Goal: Task Accomplishment & Management: Manage account settings

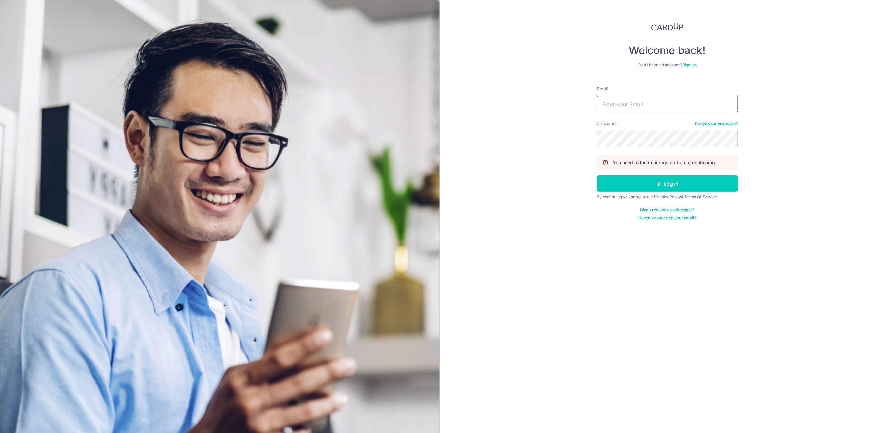
click at [648, 108] on input "Email" at bounding box center [667, 104] width 141 height 16
type input "[EMAIL_ADDRESS][DOMAIN_NAME]"
click at [698, 179] on button "Log in" at bounding box center [667, 183] width 141 height 16
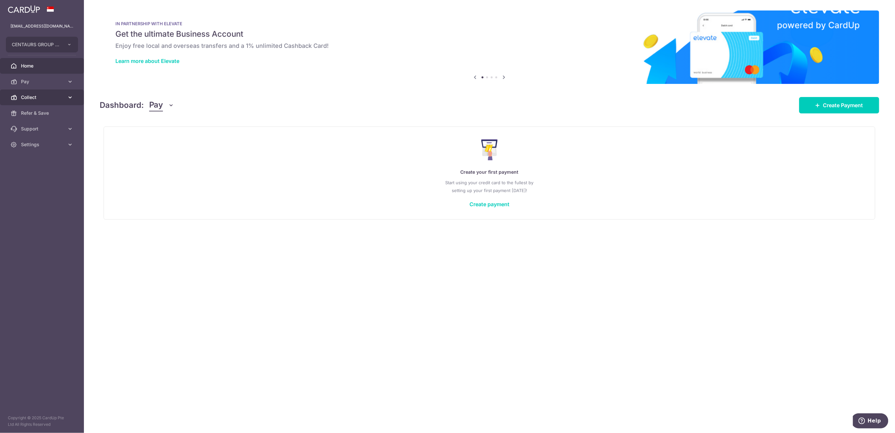
click at [33, 99] on span "Collect" at bounding box center [42, 97] width 43 height 7
click at [46, 144] on span "Payment Requests" at bounding box center [42, 144] width 43 height 7
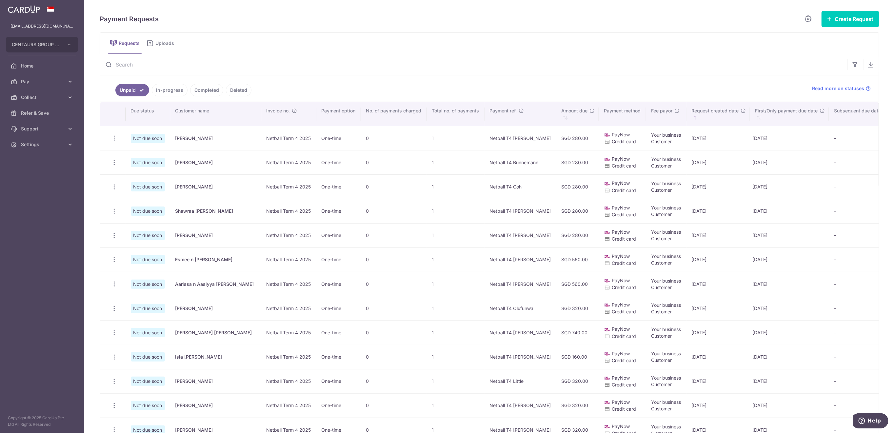
click at [200, 65] on input "text" at bounding box center [474, 64] width 748 height 21
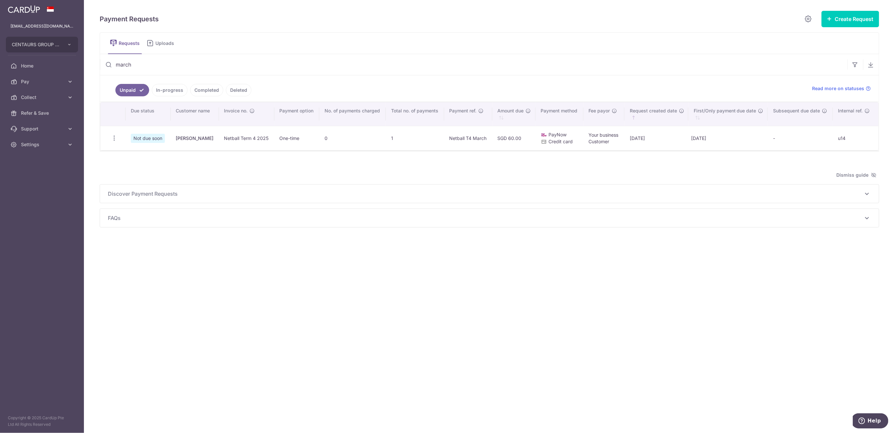
type input "march"
click at [116, 139] on icon "button" at bounding box center [114, 138] width 7 height 7
click at [154, 170] on span "Delete Request" at bounding box center [147, 172] width 41 height 8
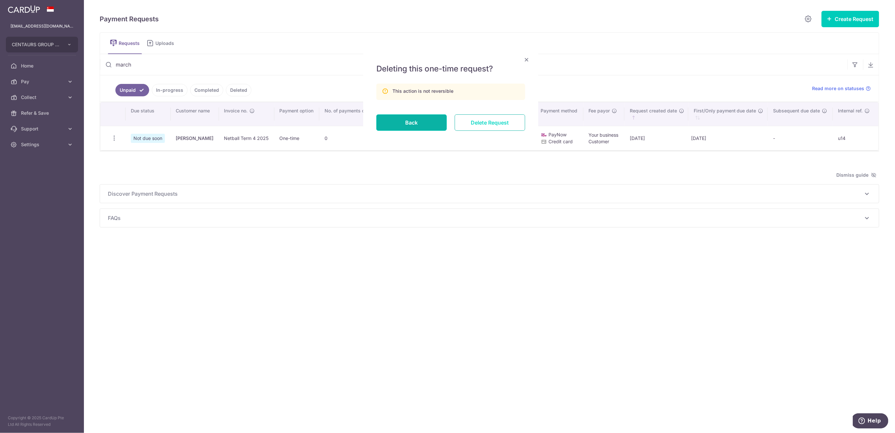
click at [487, 125] on input "Delete Request" at bounding box center [490, 122] width 70 height 16
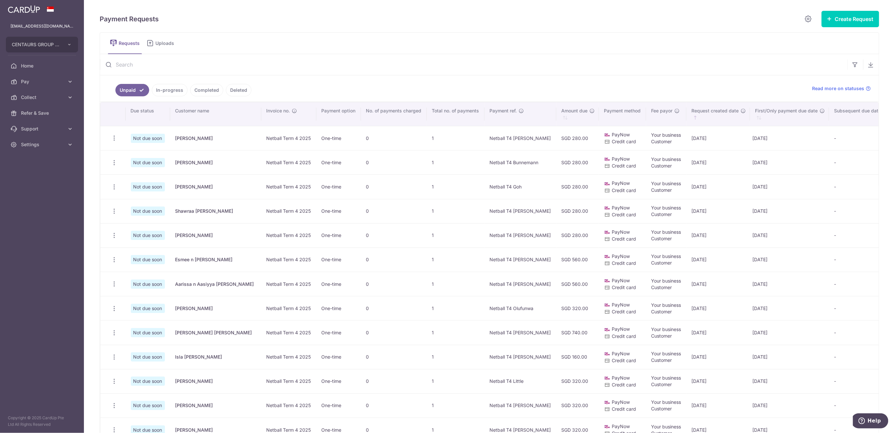
click at [243, 63] on input "text" at bounding box center [474, 64] width 748 height 21
click at [230, 65] on input "text" at bounding box center [474, 64] width 748 height 21
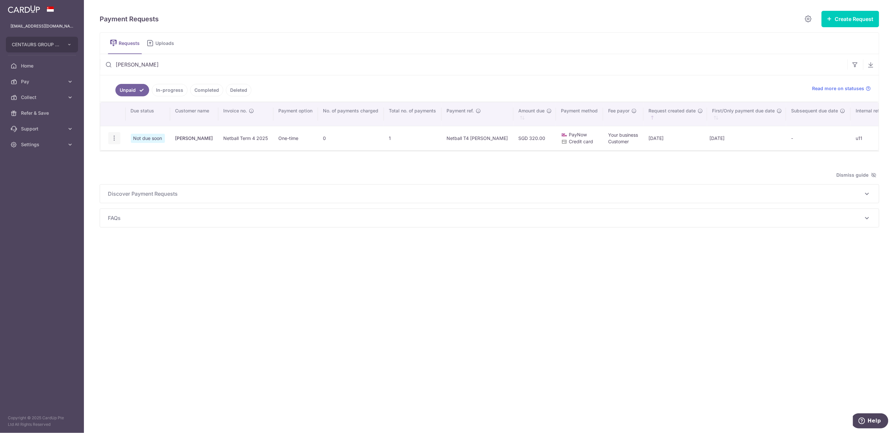
type input "[PERSON_NAME]"
click at [113, 139] on icon "button" at bounding box center [114, 138] width 7 height 7
click at [131, 169] on div "Payment Requests Create Request Single Request Multiple Requests Requests Uploa…" at bounding box center [490, 147] width 780 height 274
click at [115, 136] on icon "button" at bounding box center [114, 138] width 7 height 7
click at [115, 138] on icon "button" at bounding box center [114, 138] width 7 height 7
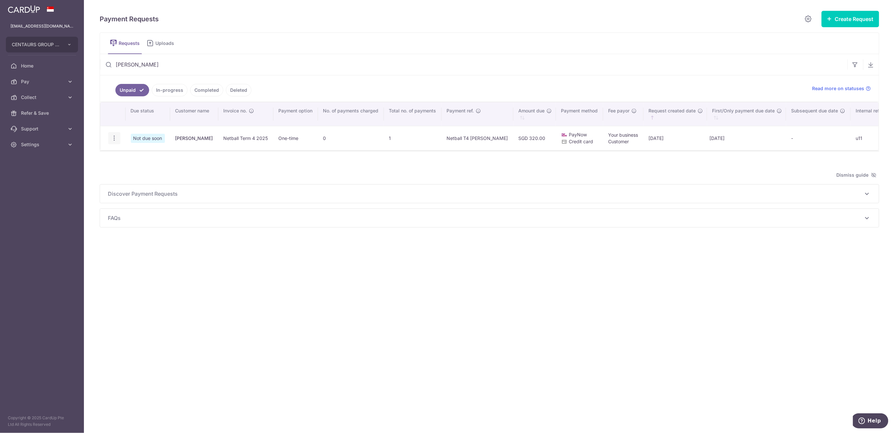
click at [114, 140] on icon "button" at bounding box center [114, 138] width 7 height 7
click at [115, 140] on icon "button" at bounding box center [114, 138] width 7 height 7
click at [143, 172] on span "Delete Request" at bounding box center [147, 172] width 41 height 8
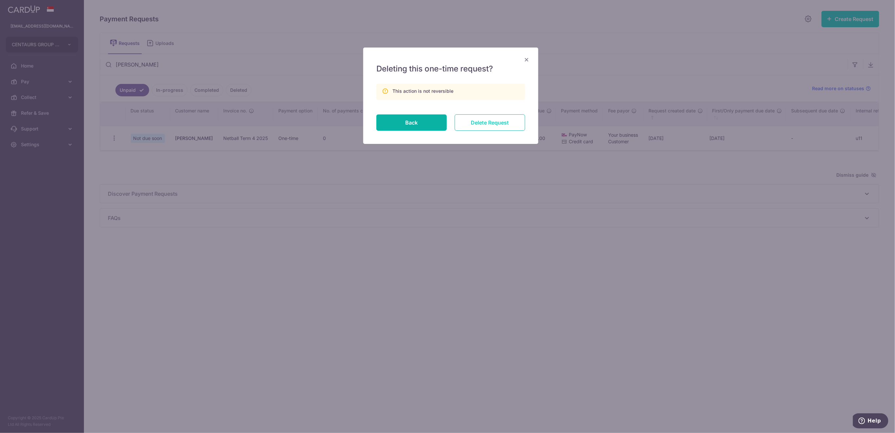
click at [509, 119] on input "Delete Request" at bounding box center [490, 122] width 70 height 16
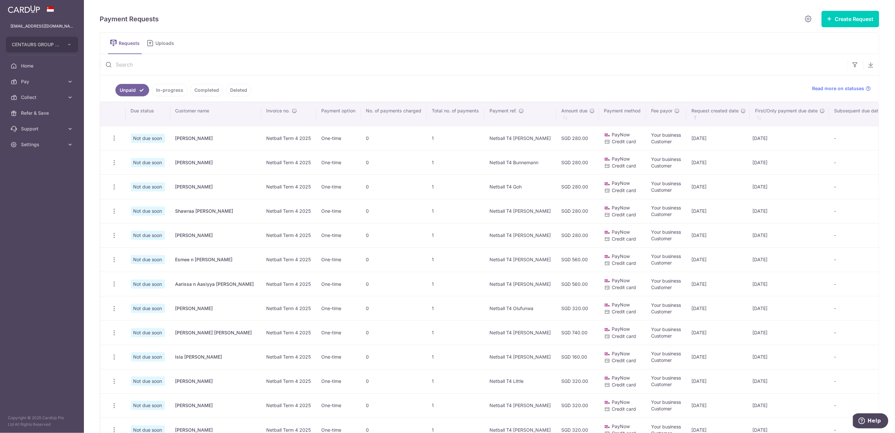
click at [200, 65] on input "text" at bounding box center [474, 64] width 748 height 21
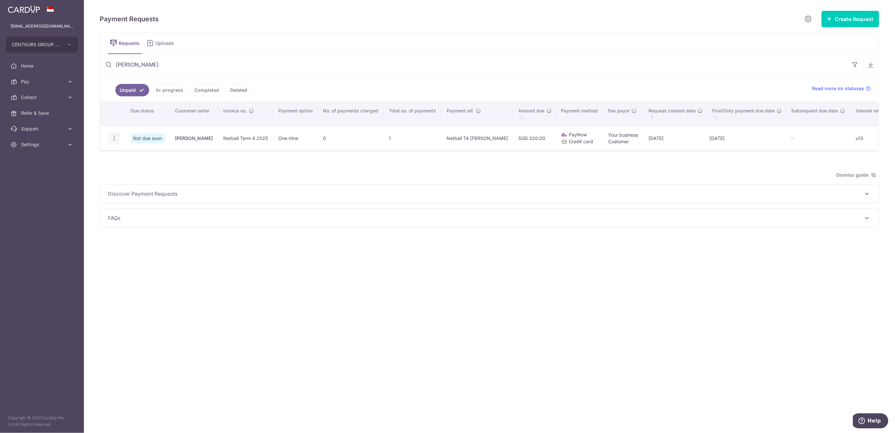
type input "zaidi"
click at [114, 139] on icon "button" at bounding box center [114, 138] width 7 height 7
click at [140, 169] on span "Delete Request" at bounding box center [147, 172] width 41 height 8
click at [113, 139] on icon "button" at bounding box center [114, 138] width 7 height 7
click at [141, 173] on span "Delete Request" at bounding box center [147, 172] width 41 height 8
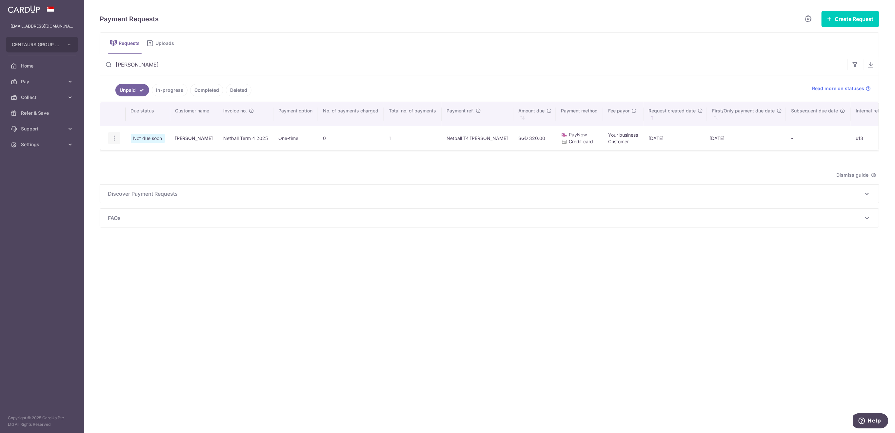
click at [116, 139] on icon "button" at bounding box center [114, 138] width 7 height 7
click at [130, 171] on span "Delete Request" at bounding box center [147, 172] width 41 height 8
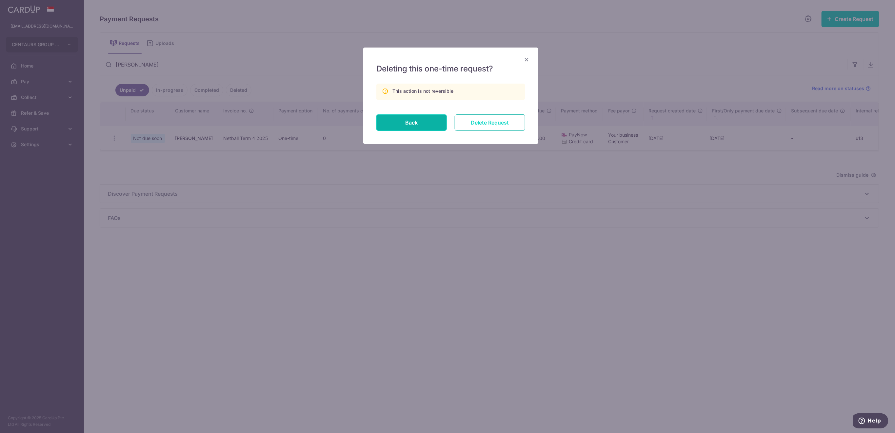
click at [507, 123] on input "Delete Request" at bounding box center [490, 122] width 70 height 16
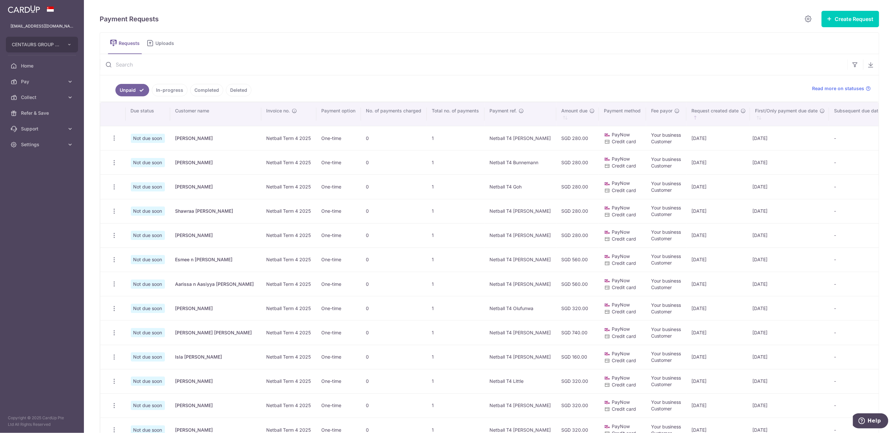
click at [291, 58] on input "text" at bounding box center [474, 64] width 748 height 21
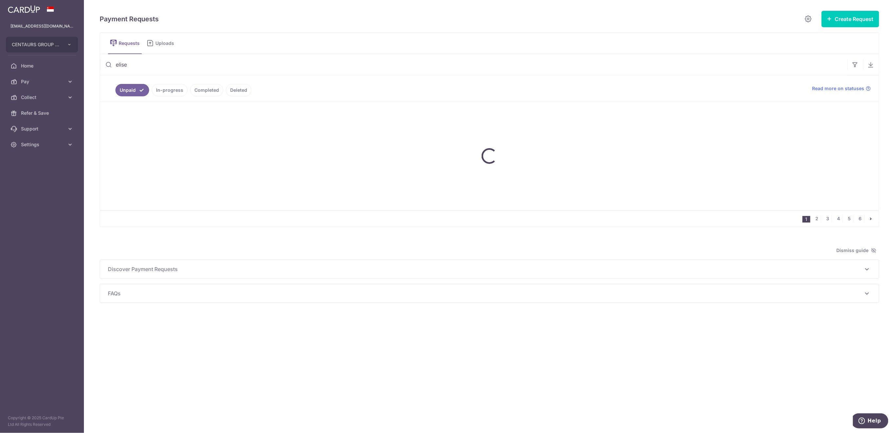
type input "elise"
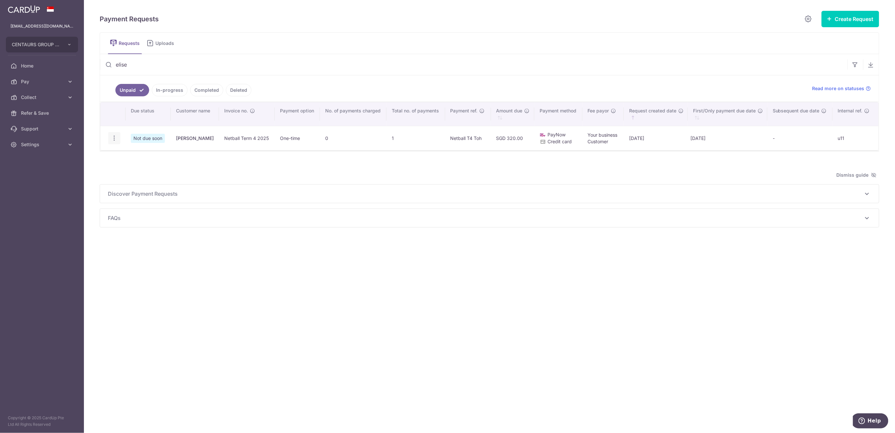
click at [113, 135] on icon "button" at bounding box center [114, 138] width 7 height 7
click at [144, 172] on span "Delete Request" at bounding box center [147, 172] width 41 height 8
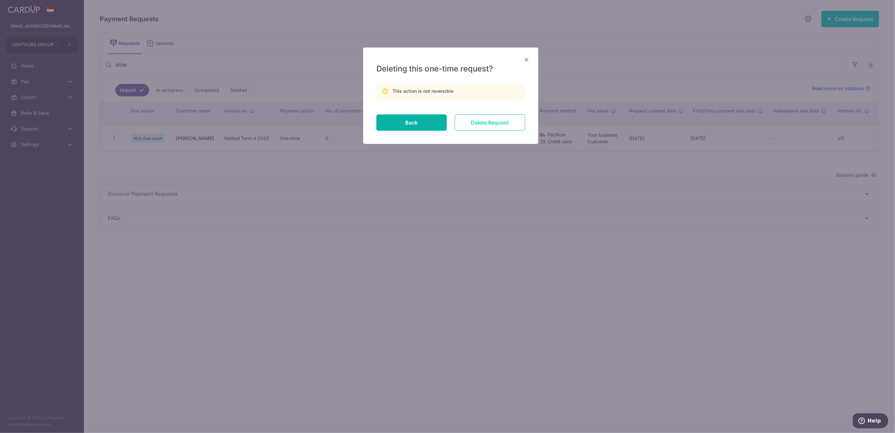
click at [479, 125] on input "Delete Request" at bounding box center [490, 122] width 70 height 16
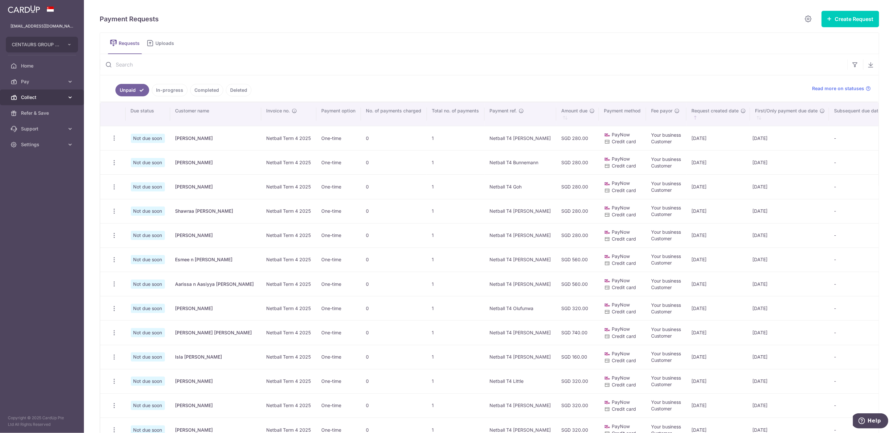
click at [47, 95] on span "Collect" at bounding box center [42, 97] width 43 height 7
click at [43, 112] on span "Dashboard" at bounding box center [42, 113] width 43 height 7
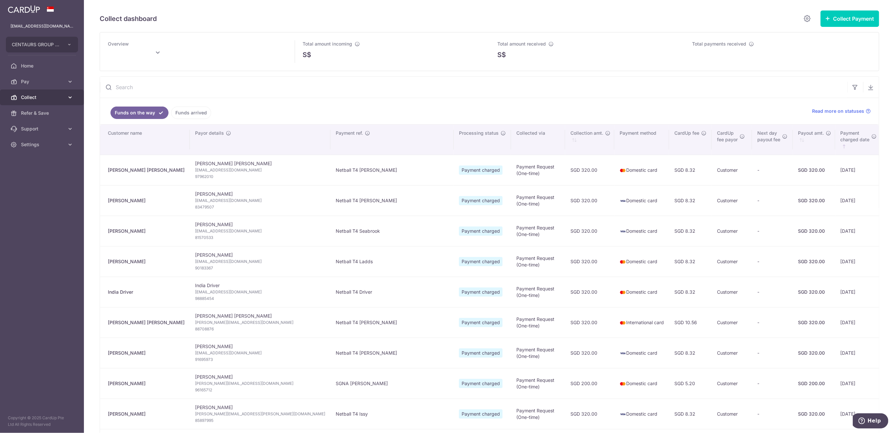
type input "October 2025"
click at [42, 94] on span "Collect" at bounding box center [42, 97] width 43 height 7
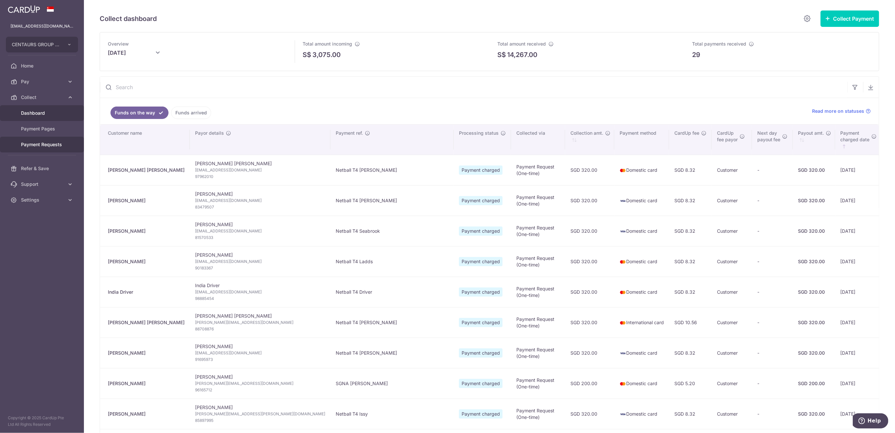
click at [37, 146] on span "Payment Requests" at bounding box center [42, 144] width 43 height 7
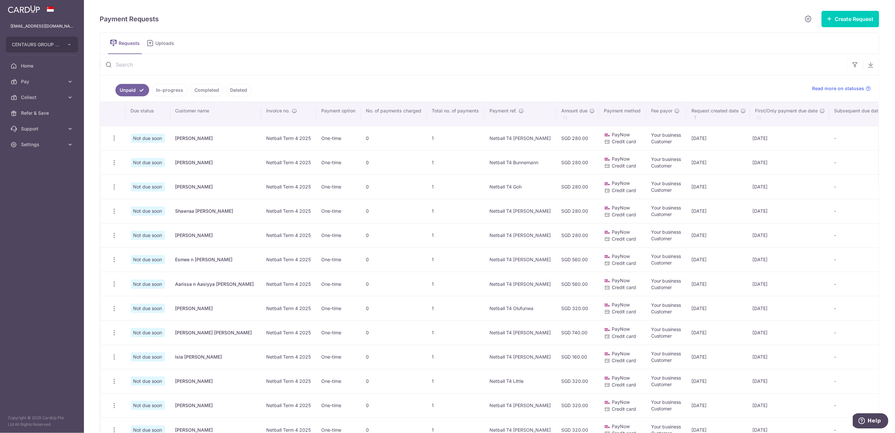
click at [231, 60] on input "text" at bounding box center [474, 64] width 748 height 21
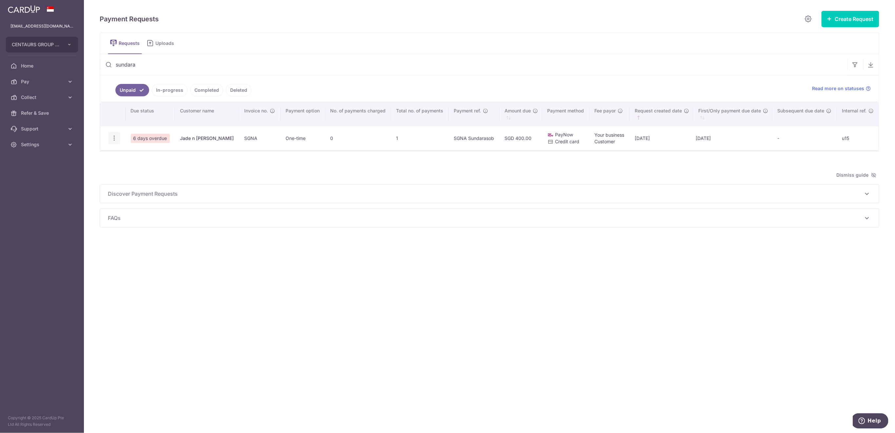
type input "sundara"
click at [114, 137] on icon "button" at bounding box center [114, 138] width 7 height 7
click at [113, 135] on icon "button" at bounding box center [114, 138] width 7 height 7
click at [115, 138] on icon "button" at bounding box center [114, 138] width 7 height 7
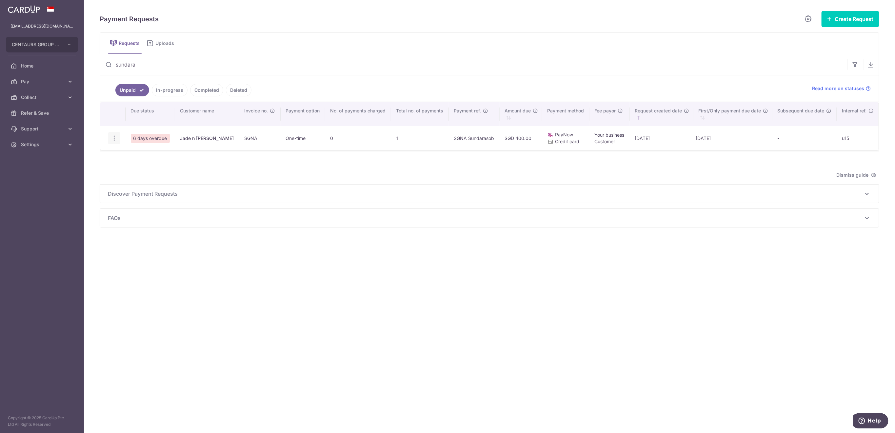
click at [114, 135] on icon "button" at bounding box center [114, 138] width 7 height 7
click at [117, 138] on icon "button" at bounding box center [114, 138] width 7 height 7
click at [134, 184] on span "Share Request" at bounding box center [147, 188] width 41 height 8
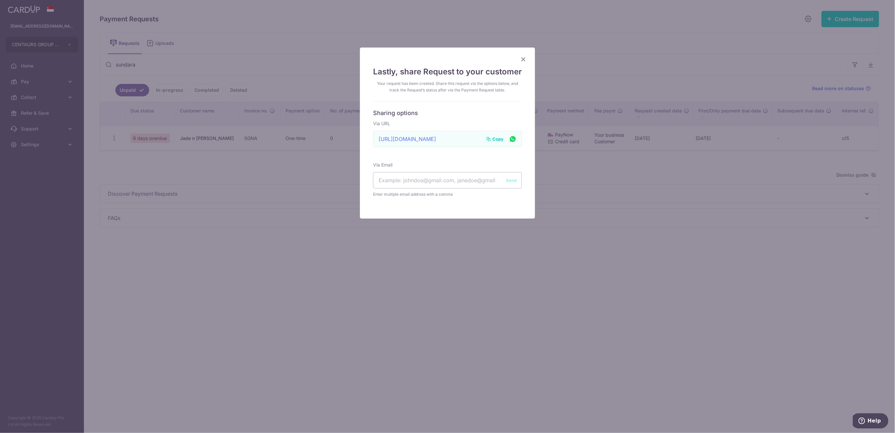
click at [497, 137] on span "Copy" at bounding box center [497, 139] width 11 height 7
click at [494, 137] on span "Copy" at bounding box center [497, 139] width 11 height 7
click at [409, 181] on input "text" at bounding box center [447, 180] width 149 height 16
paste input "rsundarason@hotmail.com"
type input "rsundarason@hotmail.com"
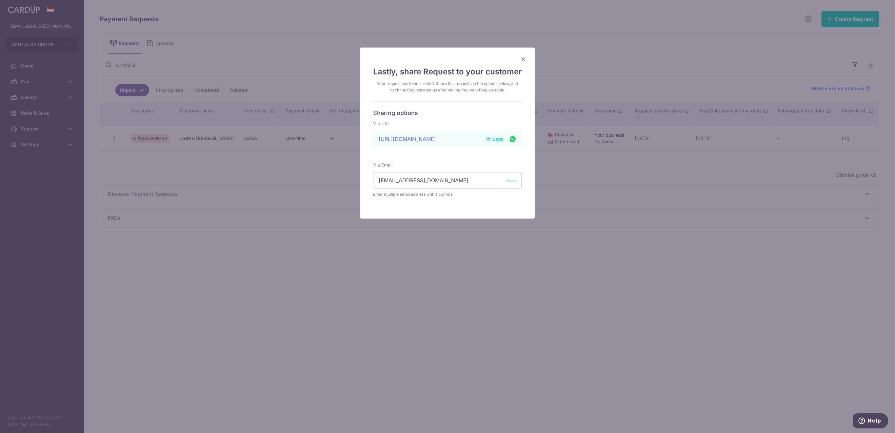
click at [509, 182] on button "Send" at bounding box center [511, 180] width 11 height 7
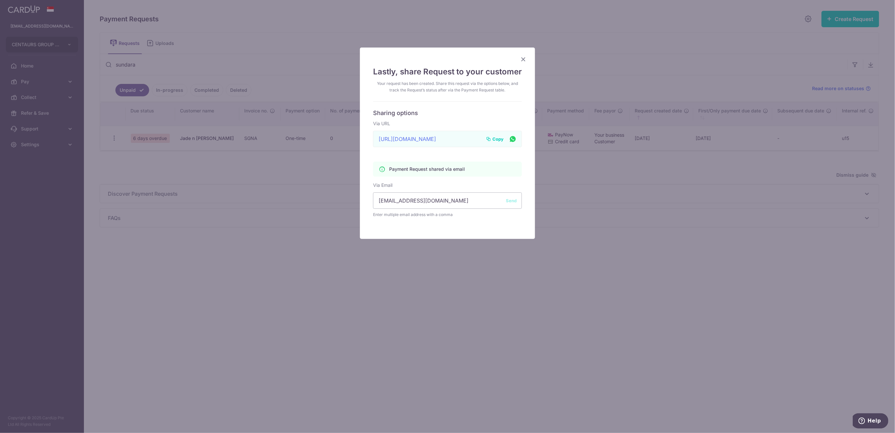
click at [521, 59] on icon "Close" at bounding box center [523, 59] width 8 height 8
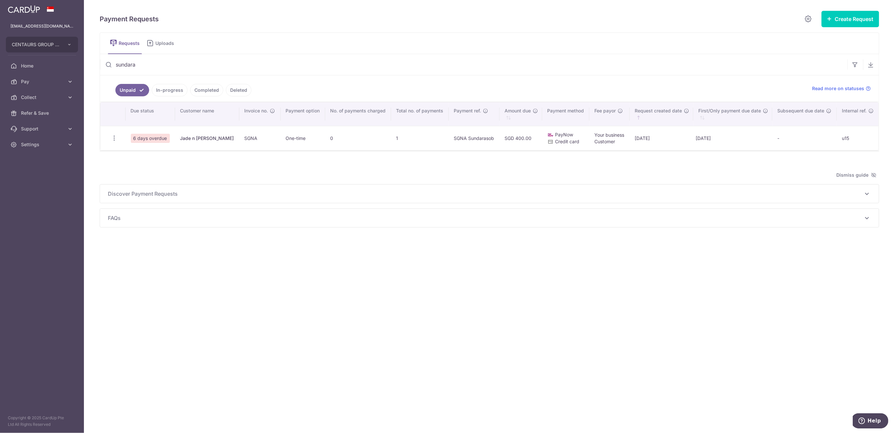
drag, startPoint x: 146, startPoint y: 65, endPoint x: 98, endPoint y: 64, distance: 47.2
click at [98, 64] on div "Payment Requests Create Request Single Request Multiple Requests Requests Uploa…" at bounding box center [489, 216] width 811 height 433
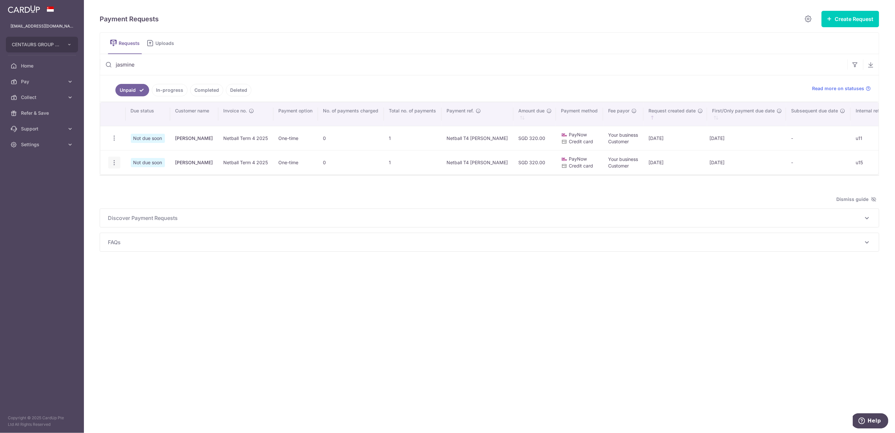
type input "jasmine"
click at [116, 164] on icon "button" at bounding box center [114, 162] width 7 height 7
click at [116, 163] on icon "button" at bounding box center [114, 162] width 7 height 7
click at [117, 192] on icon at bounding box center [118, 196] width 8 height 8
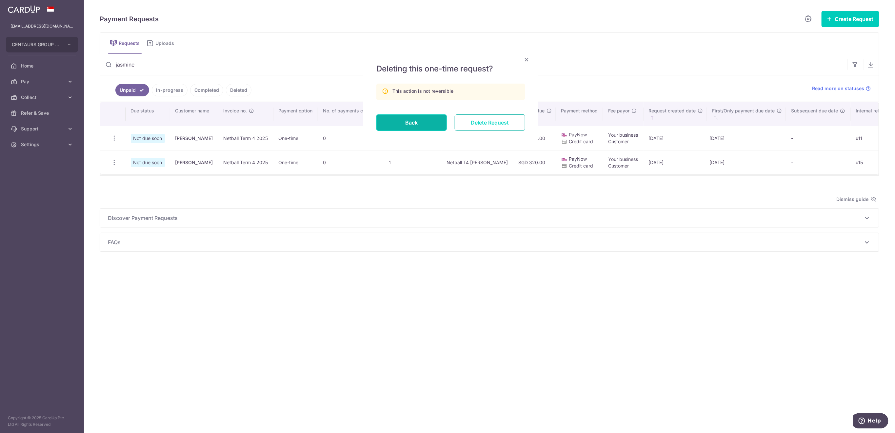
click at [481, 119] on input "Delete Request" at bounding box center [490, 122] width 70 height 16
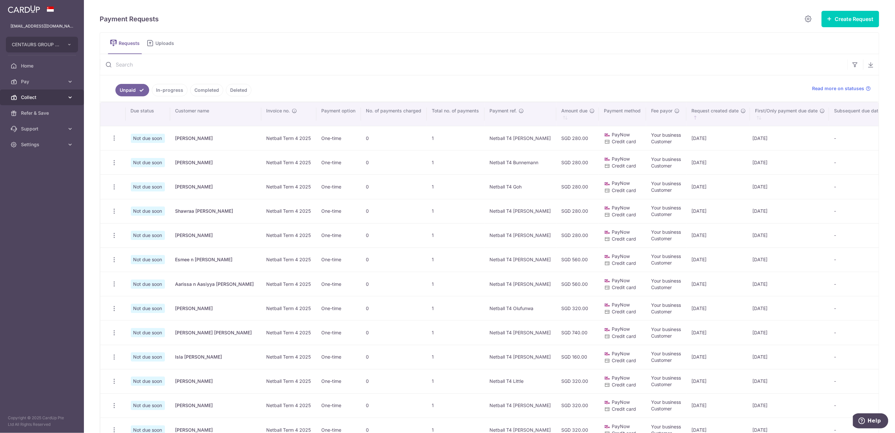
click at [34, 98] on span "Collect" at bounding box center [42, 97] width 43 height 7
click at [41, 113] on span "Dashboard" at bounding box center [42, 113] width 43 height 7
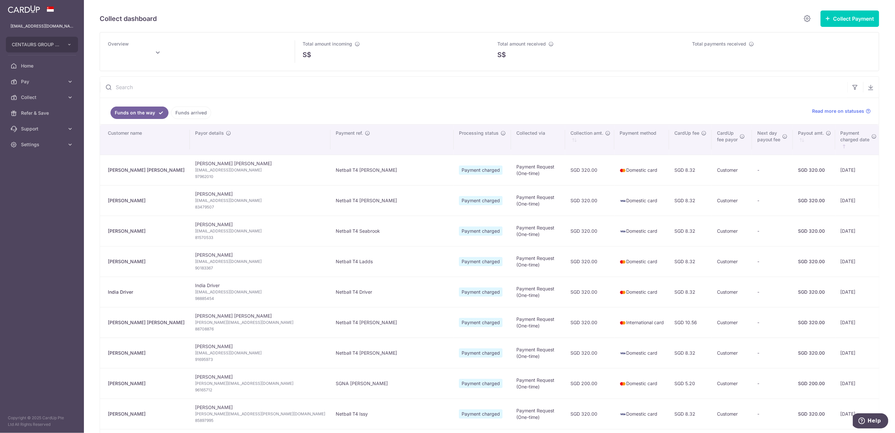
type input "October 2025"
click at [192, 112] on link "Funds arrived" at bounding box center [191, 113] width 40 height 12
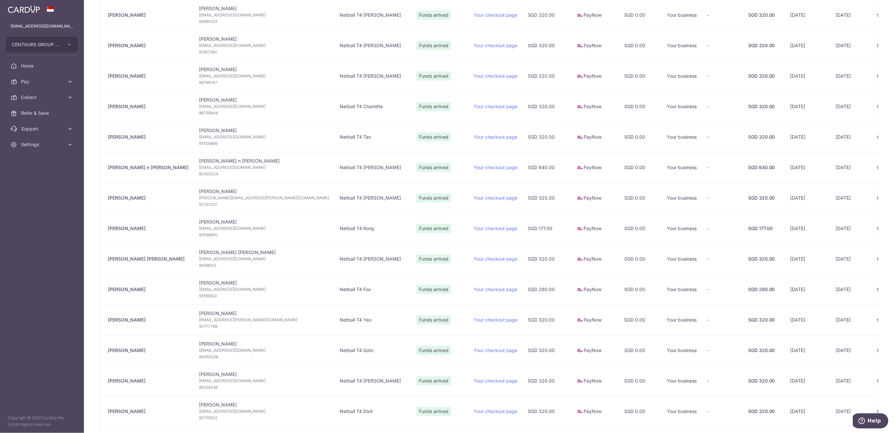
scroll to position [175, 0]
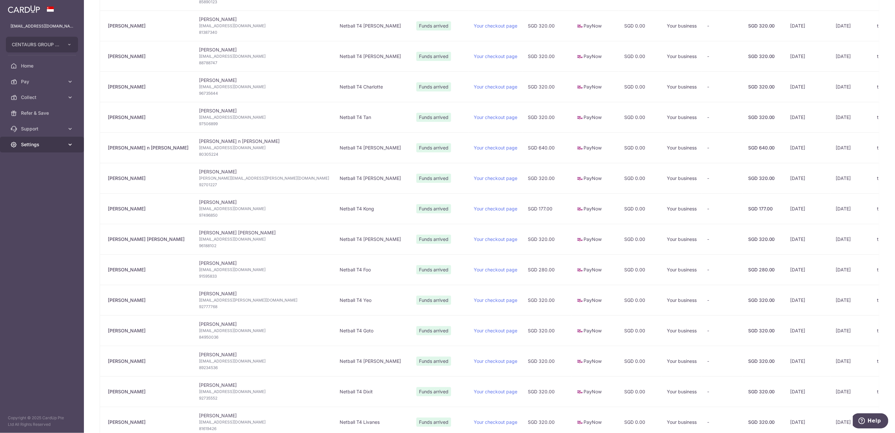
click at [60, 145] on span "Settings" at bounding box center [42, 144] width 43 height 7
click at [53, 179] on span "Logout" at bounding box center [42, 176] width 43 height 7
